Goal: Task Accomplishment & Management: Complete application form

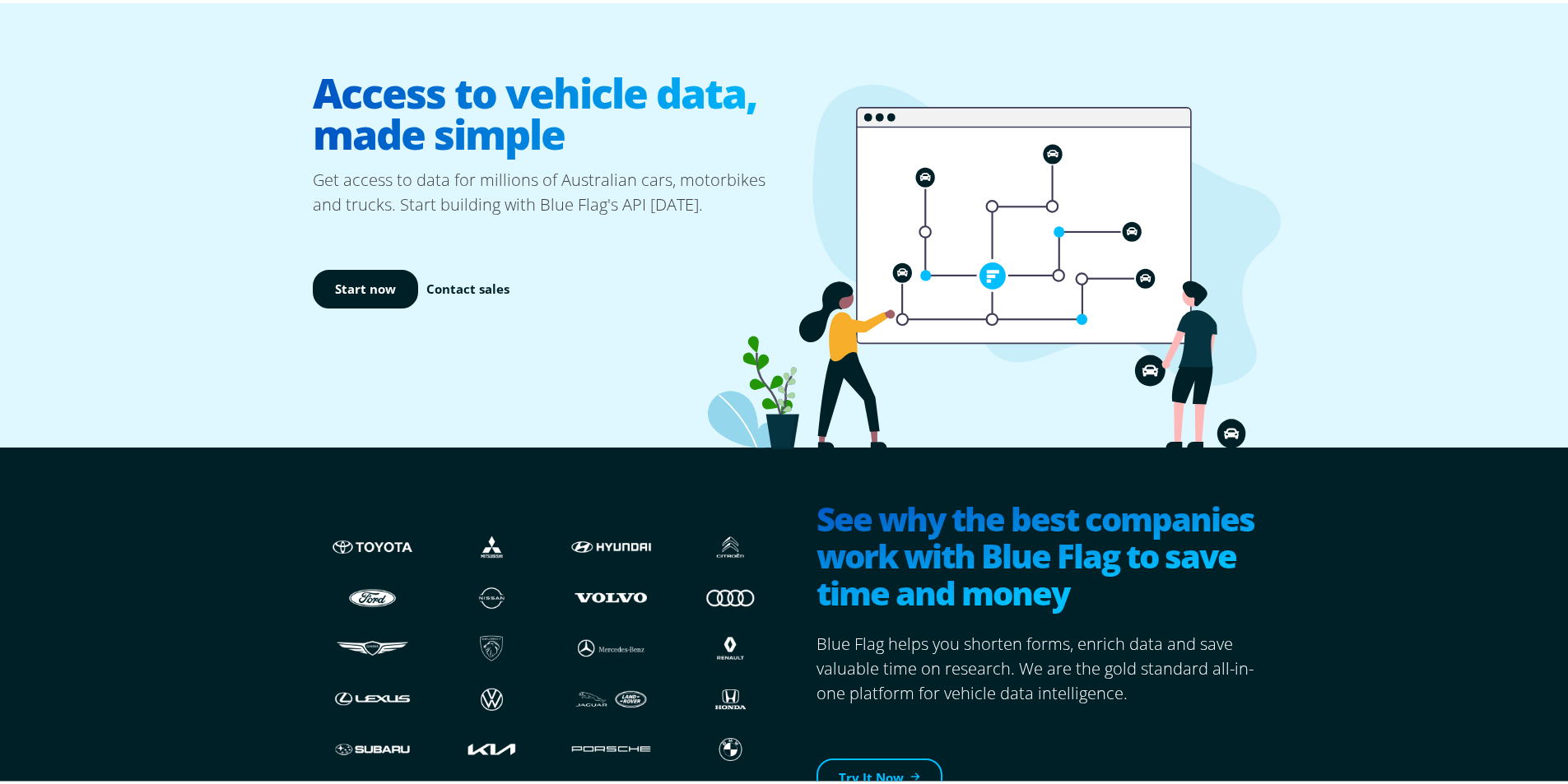
scroll to position [83, 0]
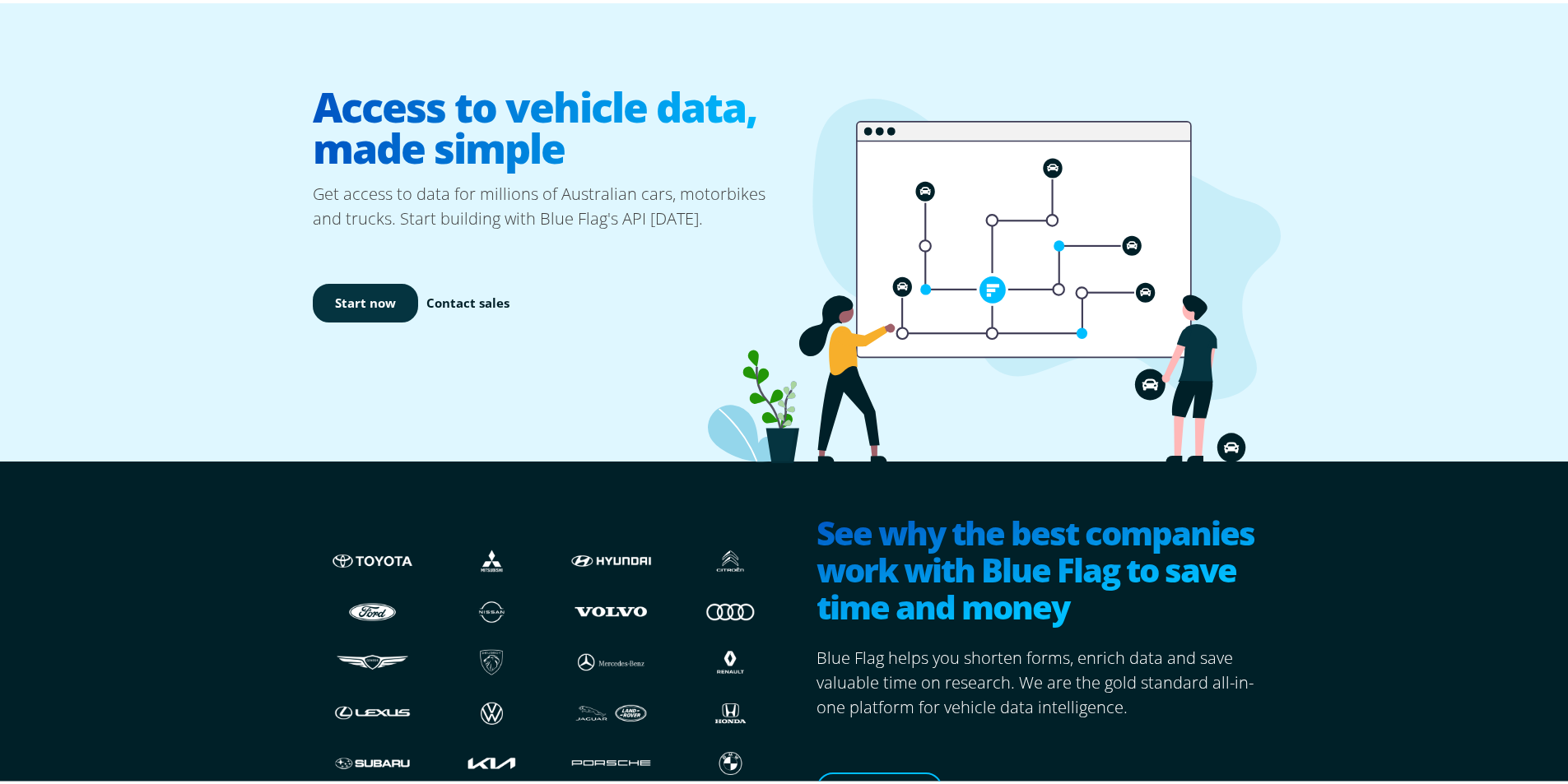
click at [394, 301] on link "Start now" at bounding box center [365, 300] width 106 height 39
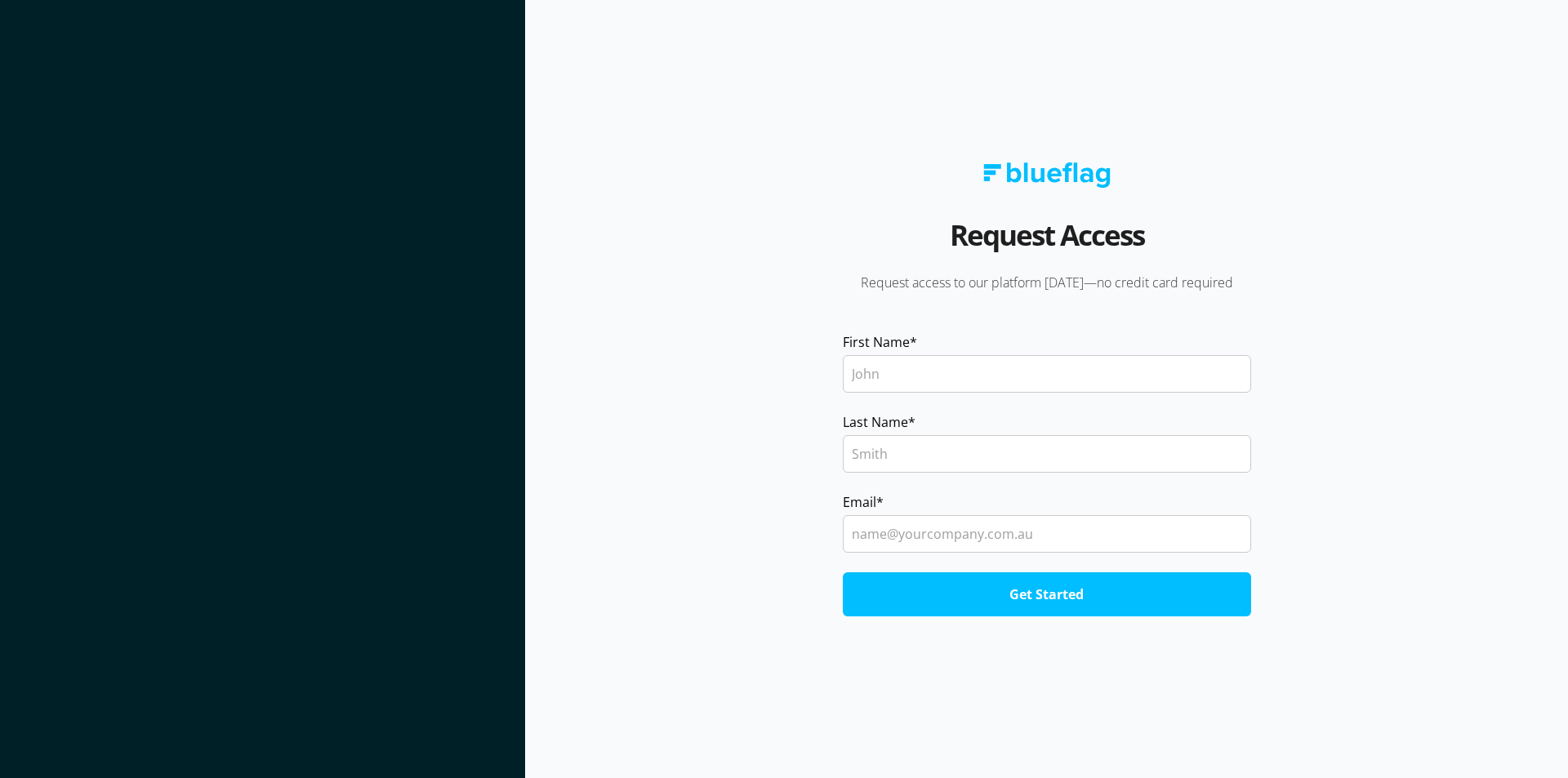
click at [387, 409] on section at bounding box center [262, 389] width 525 height 778
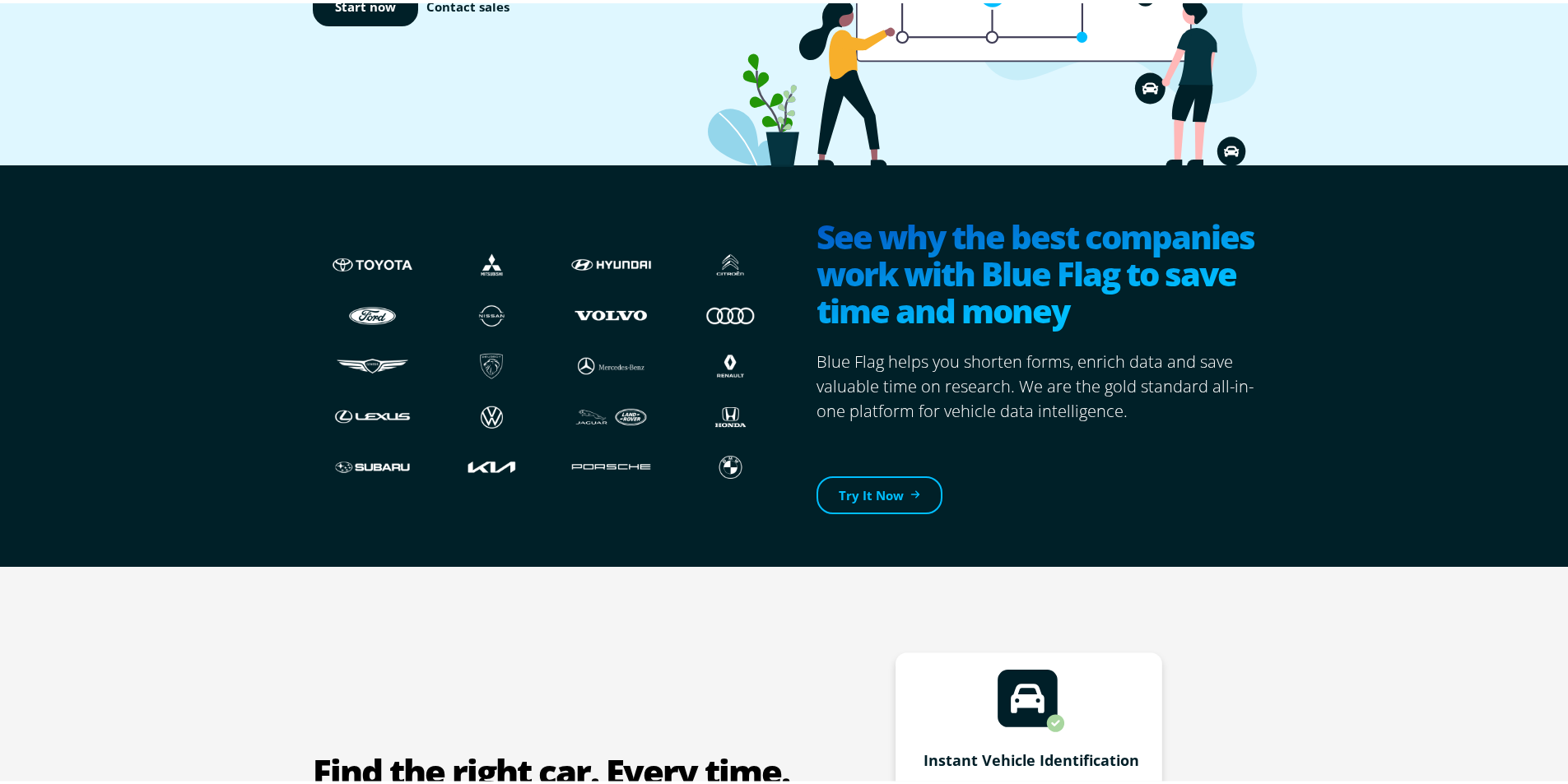
scroll to position [412, 0]
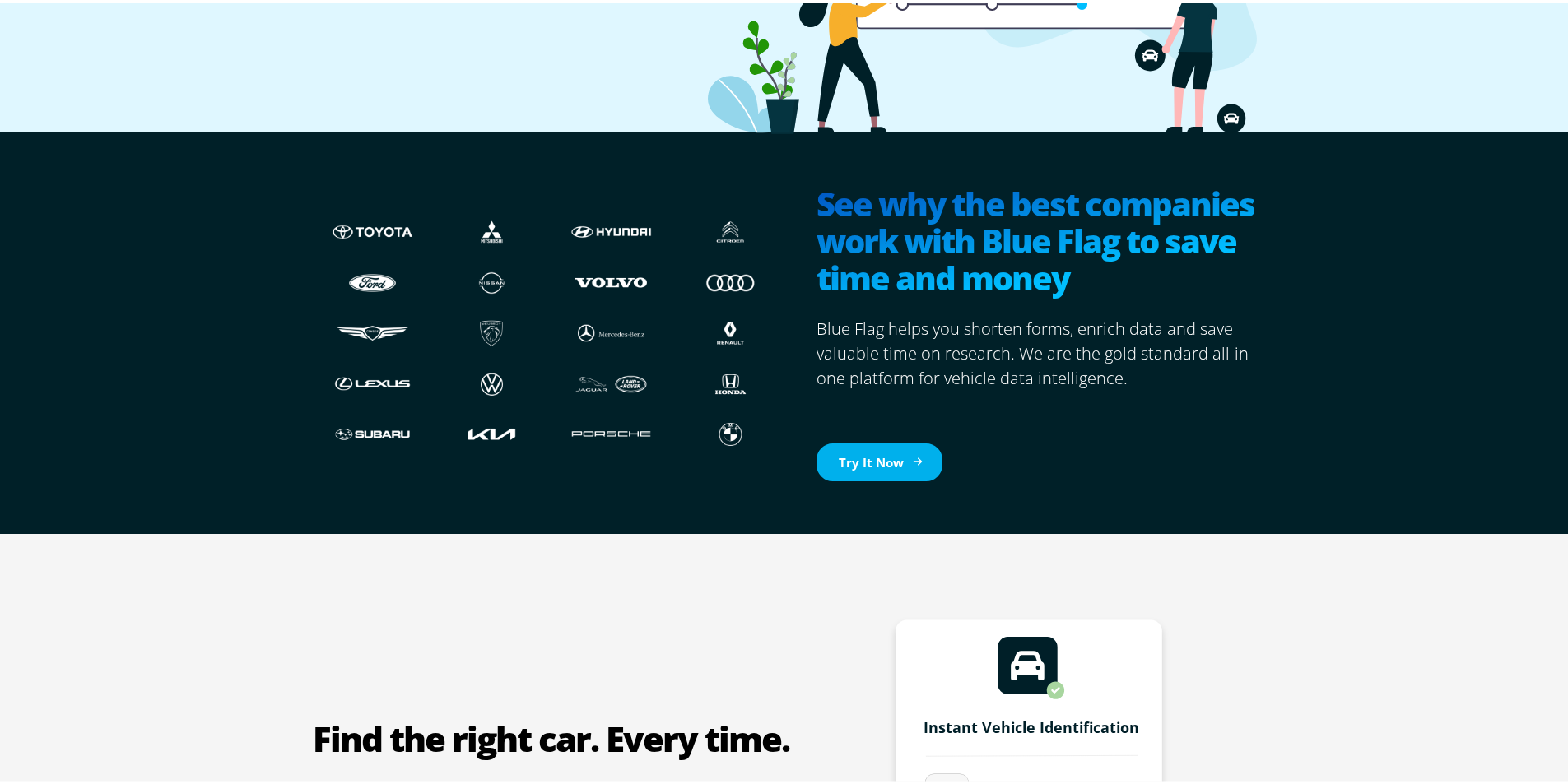
click at [859, 443] on link "Try It Now" at bounding box center [879, 459] width 126 height 39
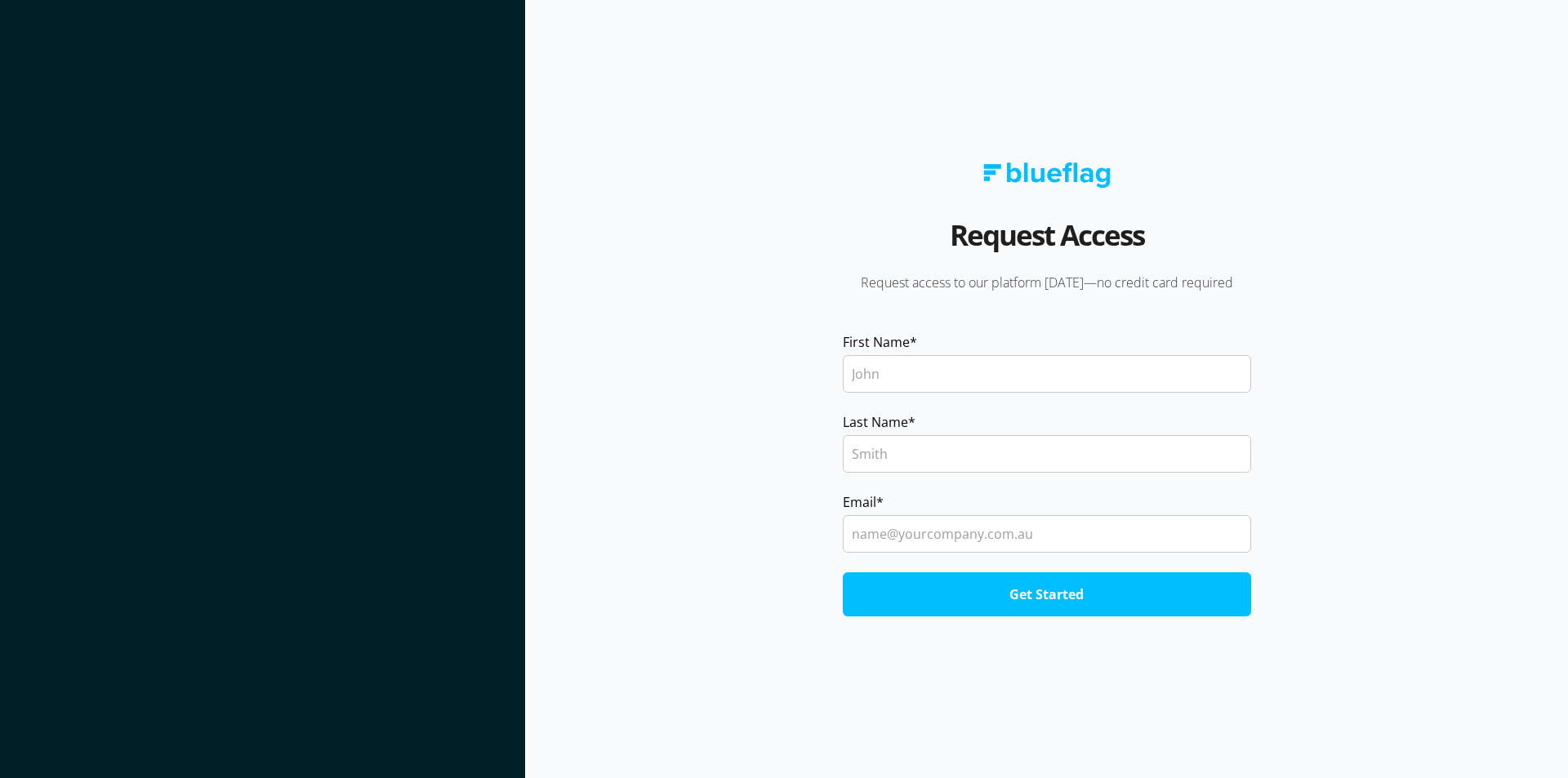
click at [921, 389] on input "First Name *" at bounding box center [1047, 374] width 409 height 38
type input "m"
type input "Michael"
type input "khan"
type input "killara@ultratune.com.au"
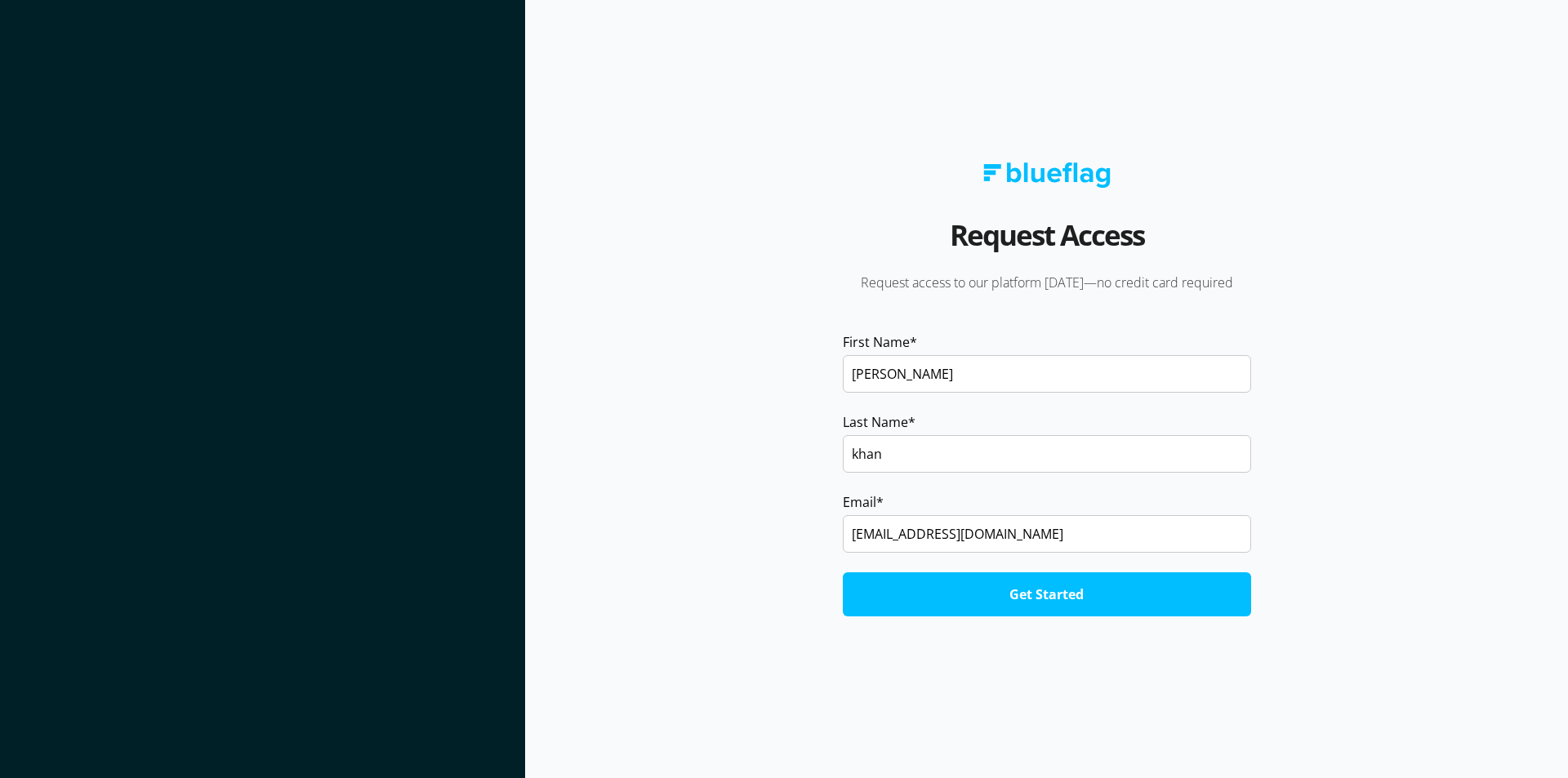
click at [961, 587] on input "Get Started" at bounding box center [1047, 595] width 409 height 45
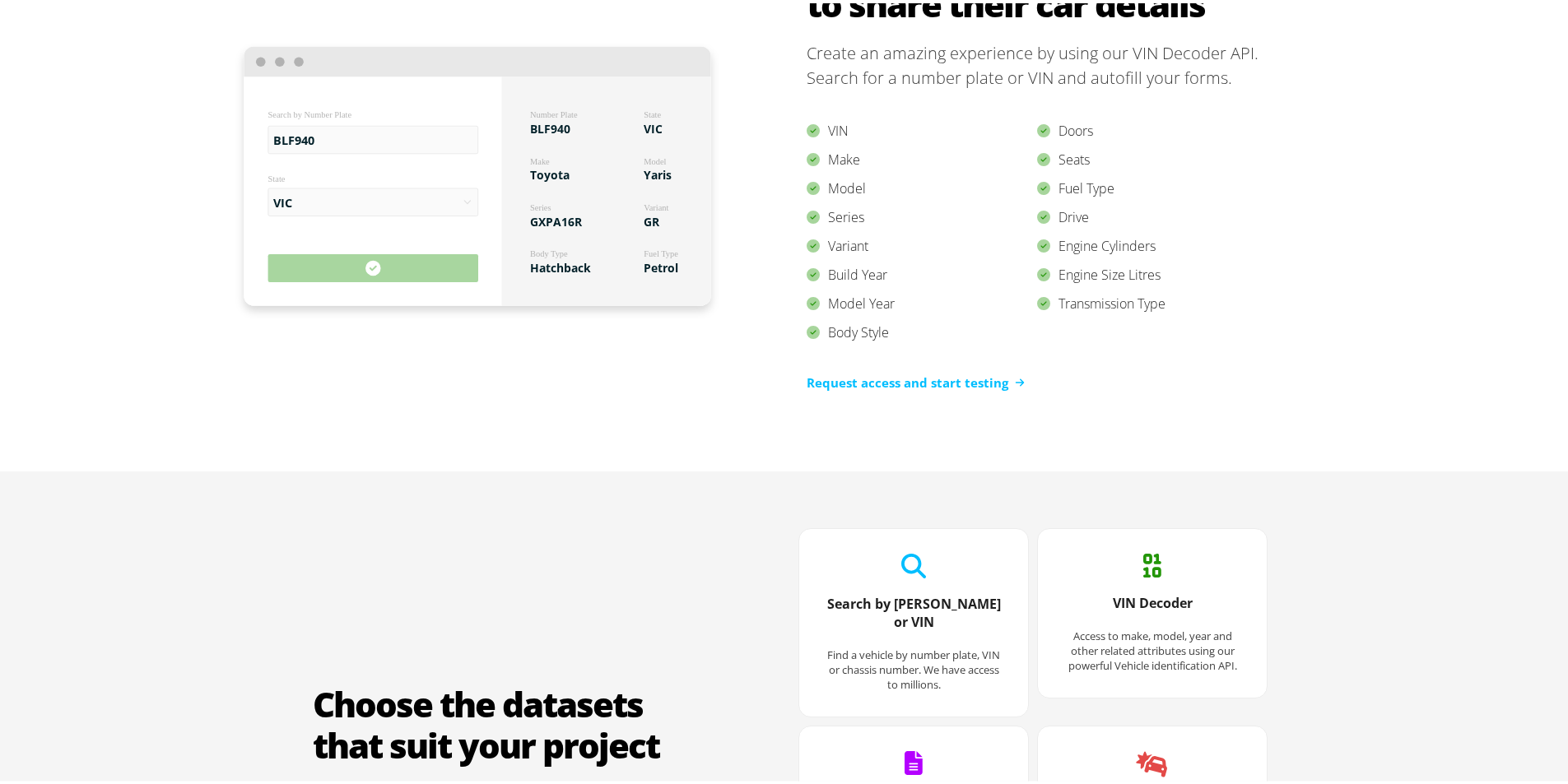
scroll to position [1317, 0]
